Goal: Information Seeking & Learning: Check status

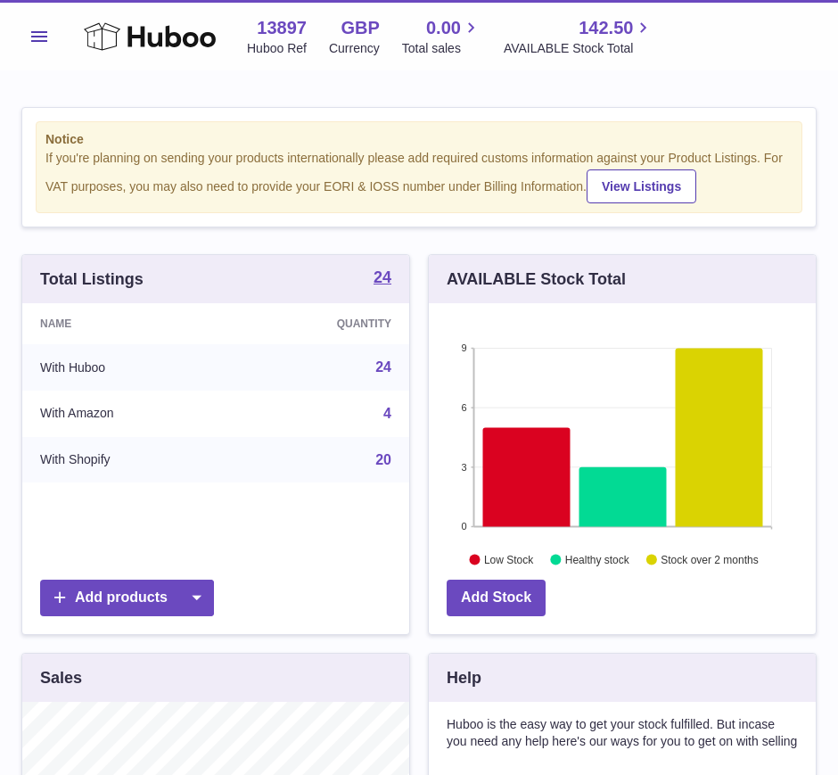
scroll to position [278, 387]
click at [53, 36] on button "Menu" at bounding box center [39, 37] width 36 height 36
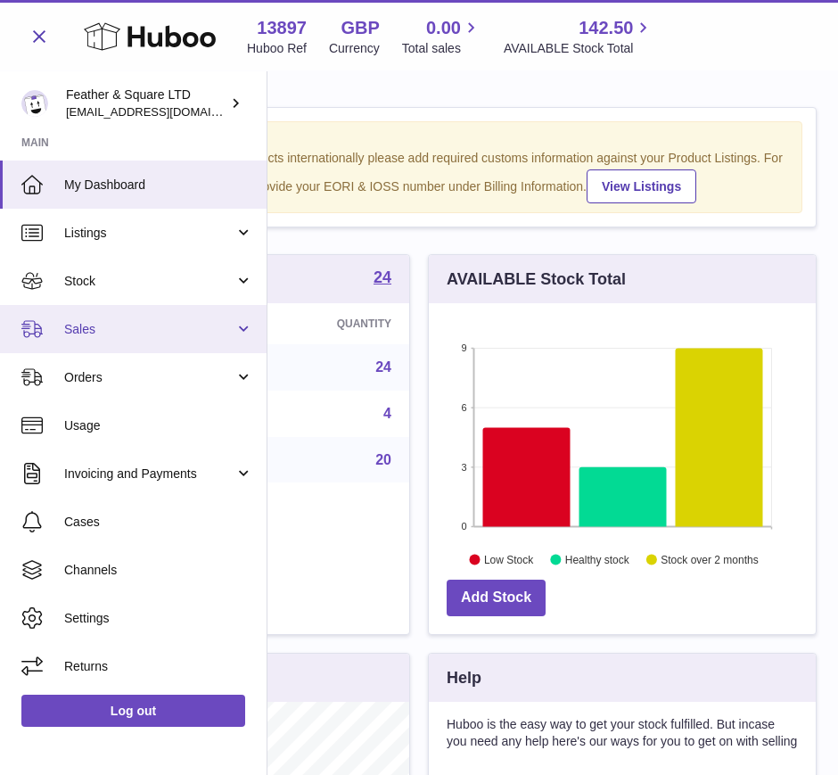
click at [77, 325] on span "Sales" at bounding box center [149, 329] width 170 height 17
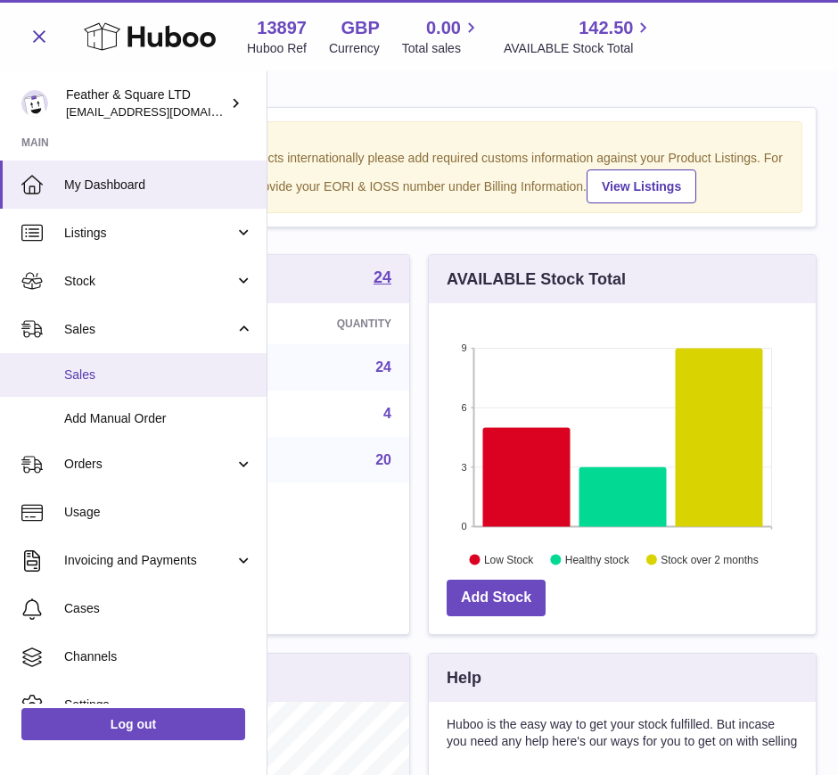
click at [78, 367] on span "Sales" at bounding box center [158, 374] width 189 height 17
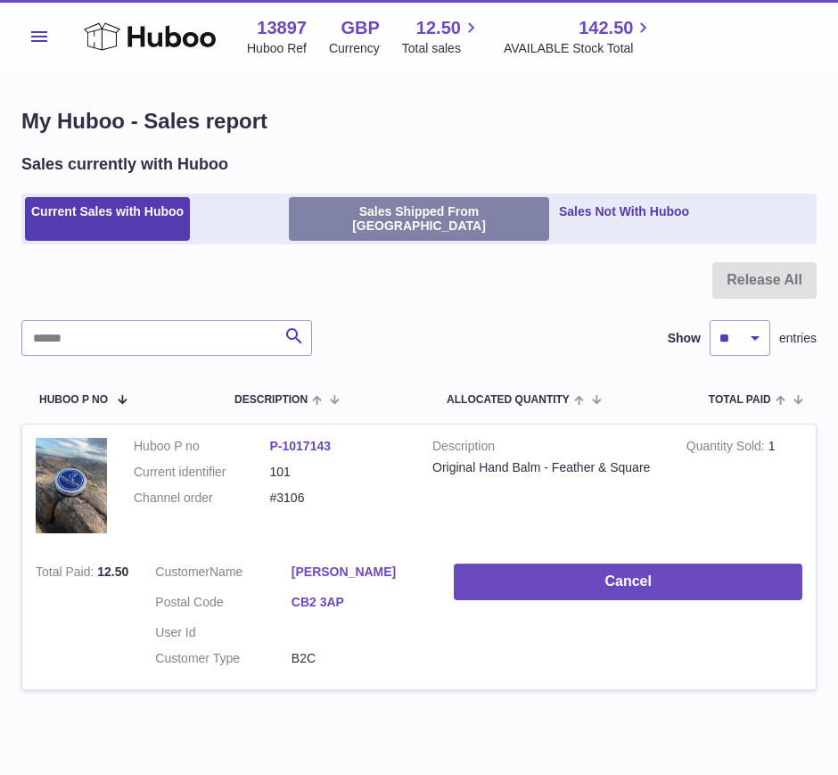
click at [362, 208] on link "Sales Shipped From [GEOGRAPHIC_DATA]" at bounding box center [419, 219] width 260 height 45
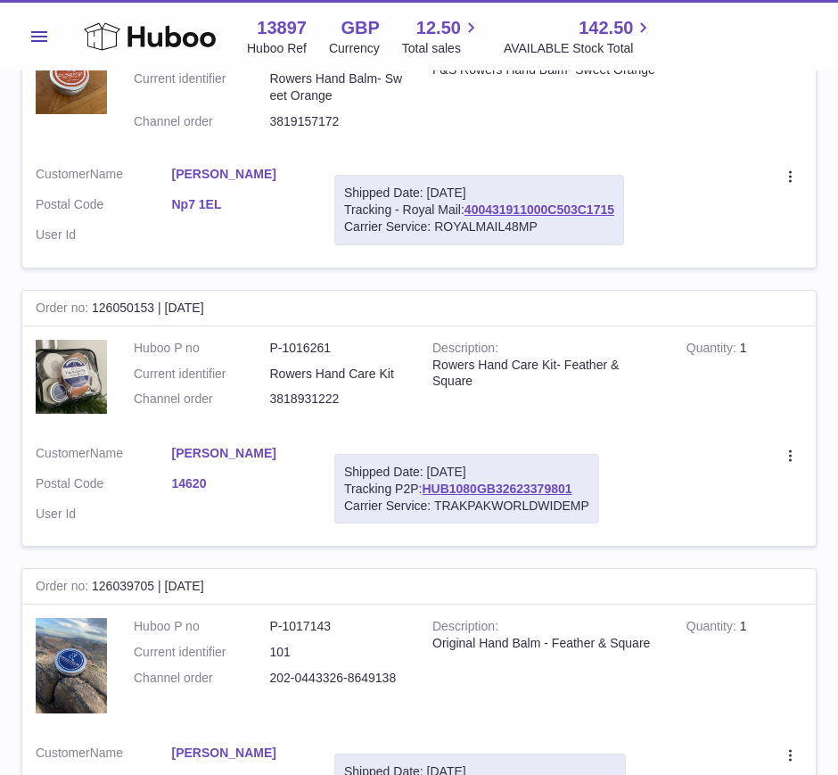
scroll to position [704, 0]
drag, startPoint x: 478, startPoint y: 348, endPoint x: 505, endPoint y: 362, distance: 30.3
click at [505, 362] on div "Rowers Hand Care Kit- Feather & Square" at bounding box center [545, 373] width 227 height 34
click at [537, 397] on td "Description Rowers Hand Care Kit- Feather & Square" at bounding box center [546, 377] width 254 height 105
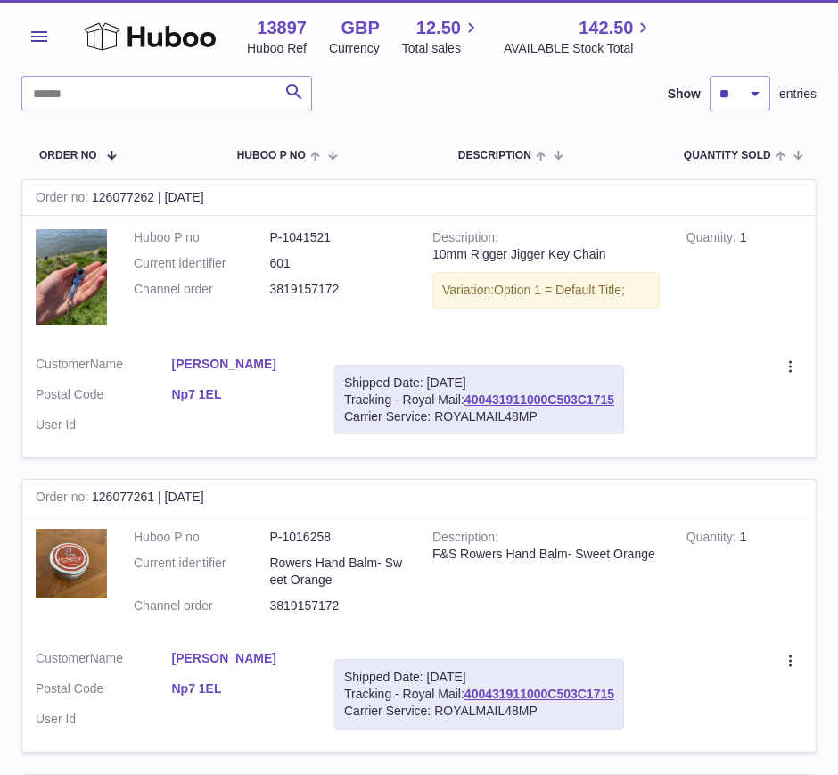
scroll to position [0, 0]
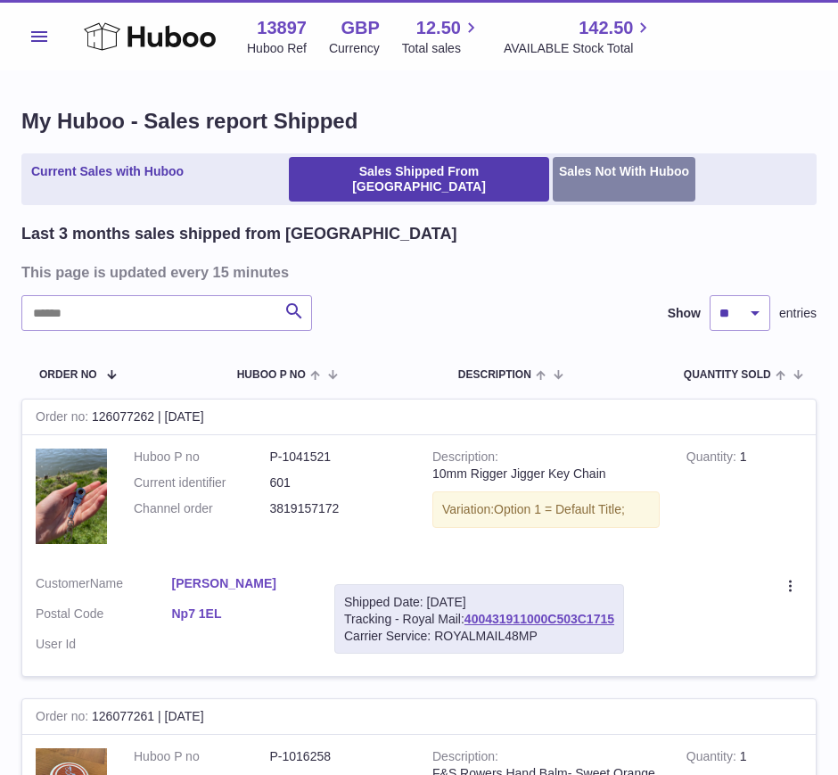
click at [597, 167] on link "Sales Not With Huboo" at bounding box center [624, 179] width 143 height 45
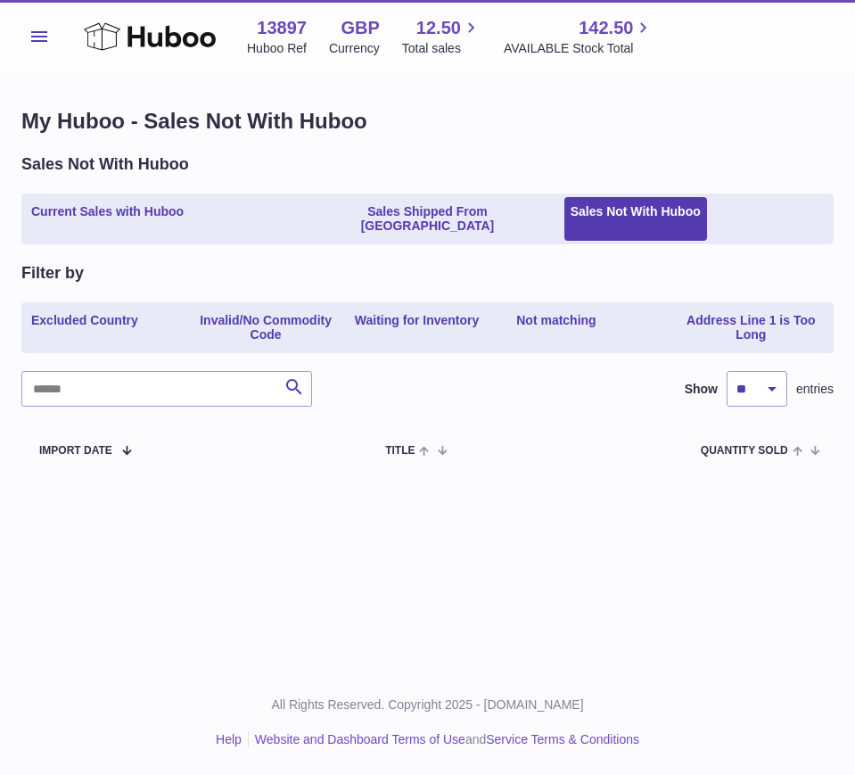
click at [51, 40] on button "Menu" at bounding box center [39, 37] width 36 height 36
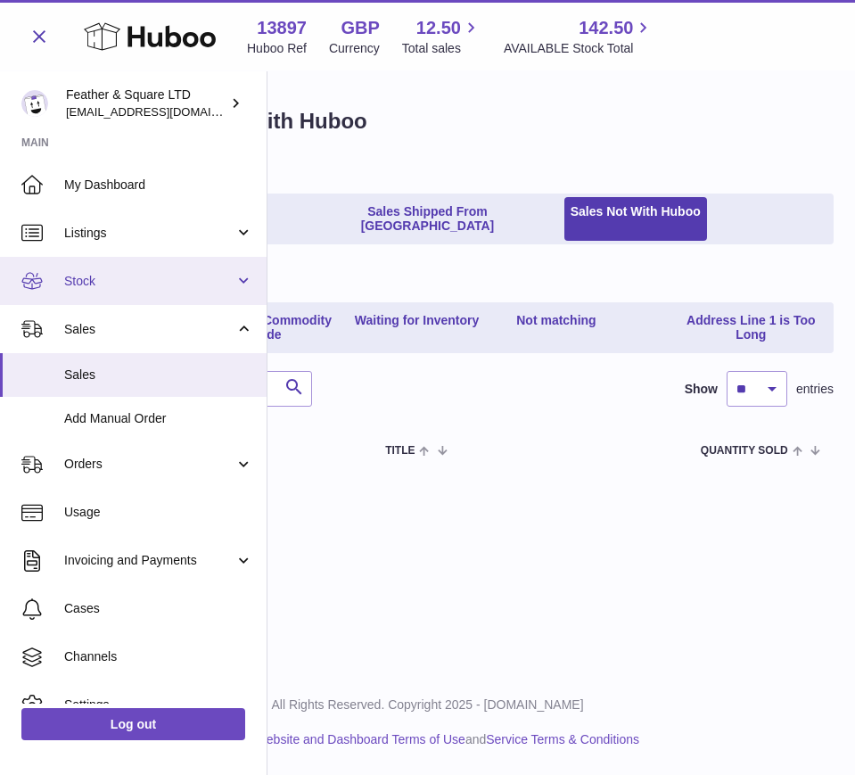
click at [111, 287] on span "Stock" at bounding box center [149, 281] width 170 height 17
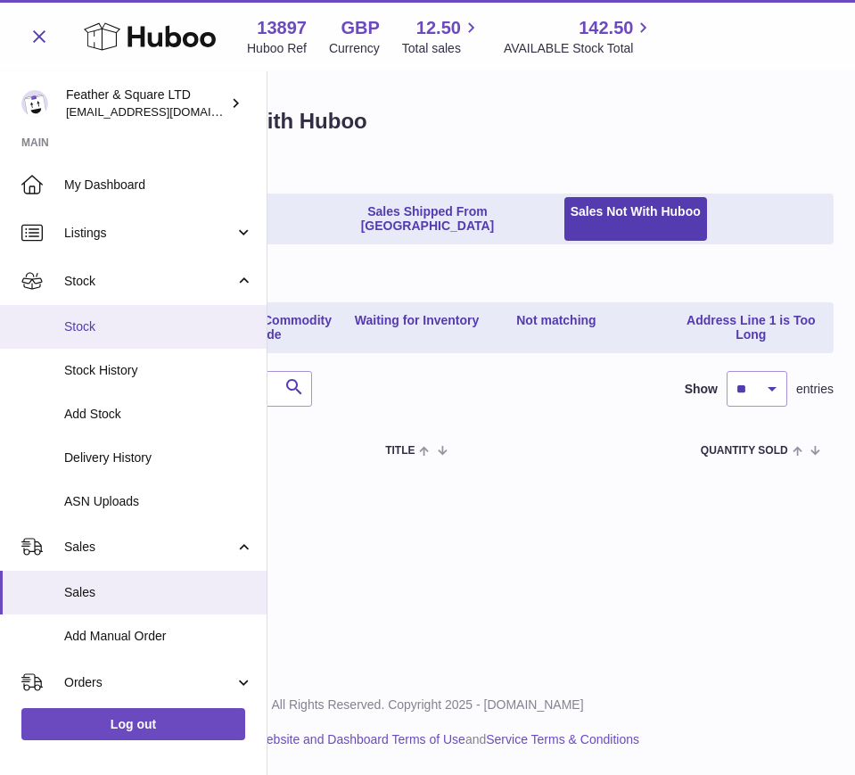
click at [110, 323] on span "Stock" at bounding box center [158, 326] width 189 height 17
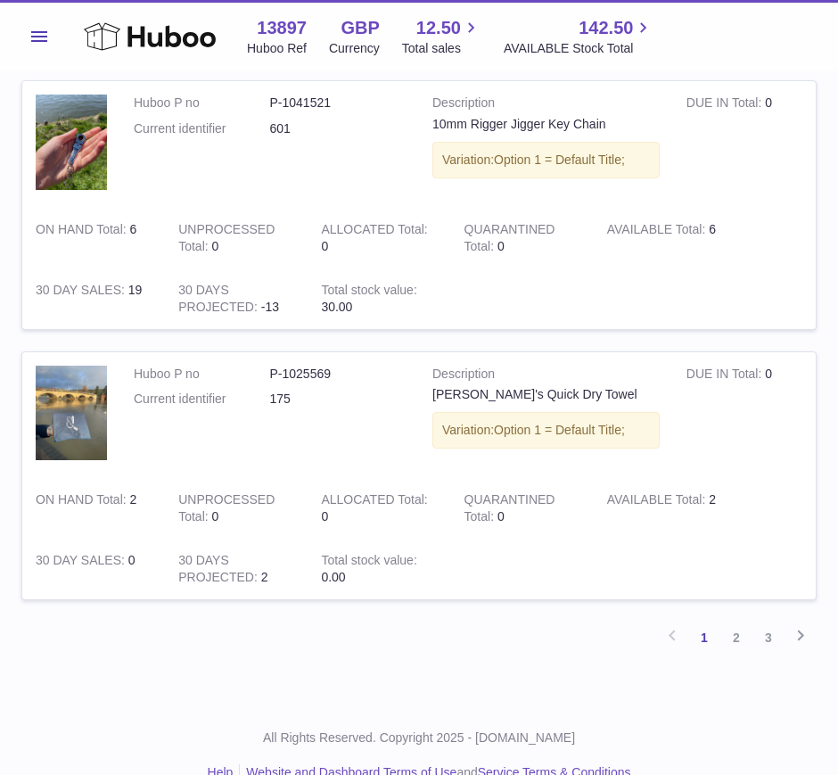
scroll to position [2240, 0]
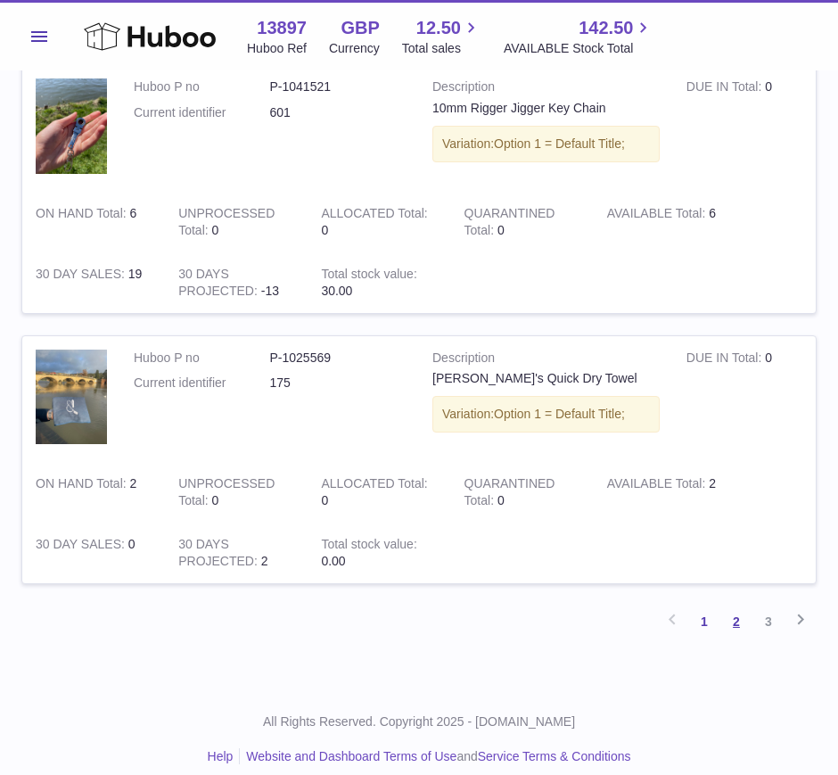
click at [734, 606] on link "2" at bounding box center [736, 621] width 32 height 32
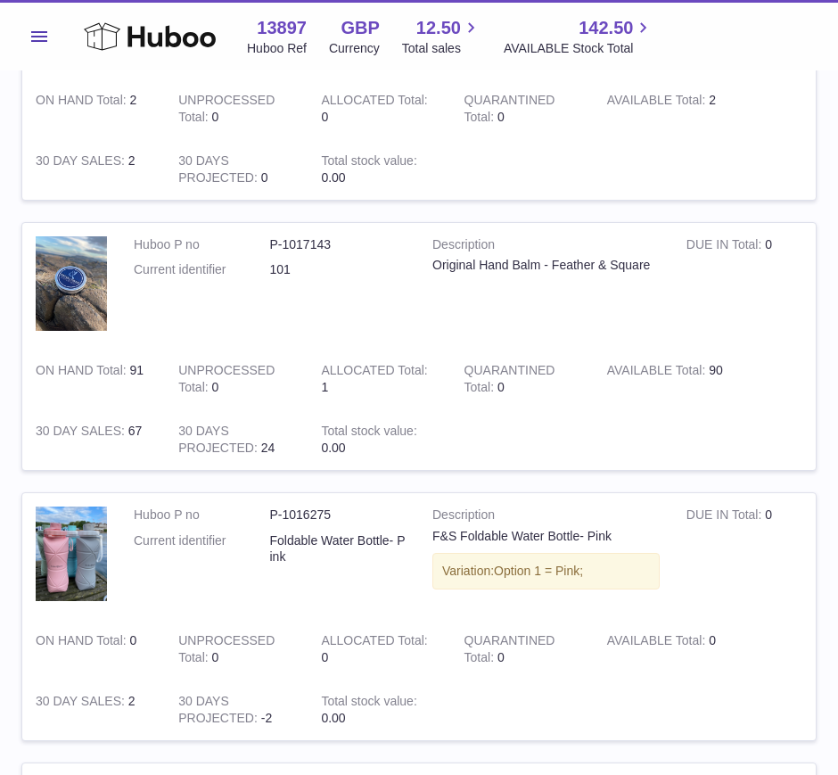
scroll to position [908, 0]
